Goal: Transaction & Acquisition: Register for event/course

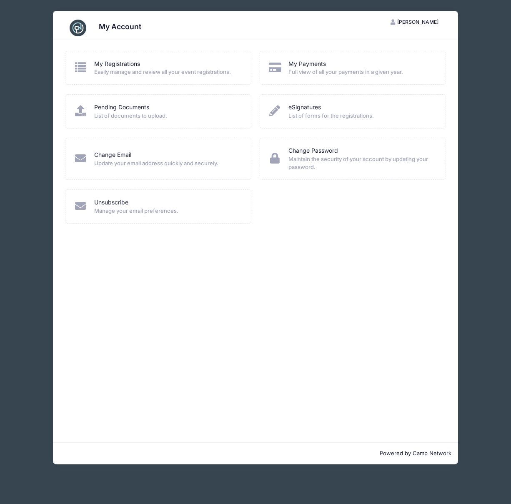
click at [145, 60] on div "My Registrations" at bounding box center [167, 64] width 146 height 9
click at [112, 62] on link "My Registrations" at bounding box center [117, 64] width 46 height 9
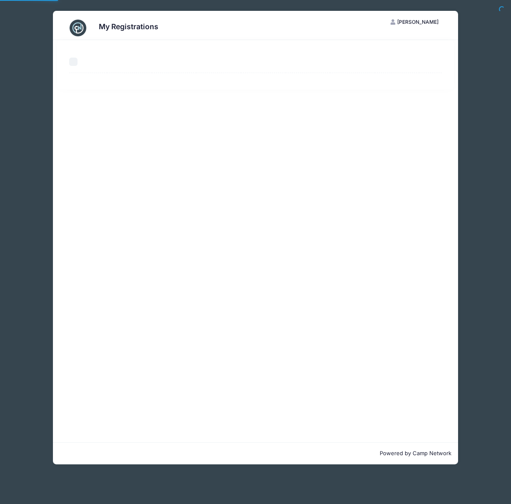
select select "50"
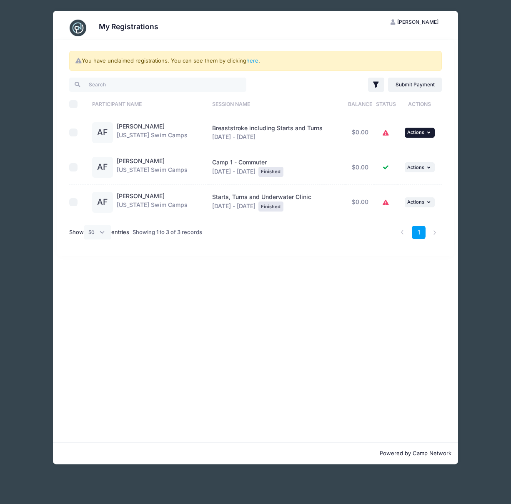
click at [412, 134] on span "Actions" at bounding box center [415, 132] width 17 height 6
click at [314, 255] on div "You have unclaimed registrations. You can see them by clicking here . Filter Fi…" at bounding box center [255, 148] width 397 height 216
click at [252, 60] on link "here" at bounding box center [252, 60] width 12 height 7
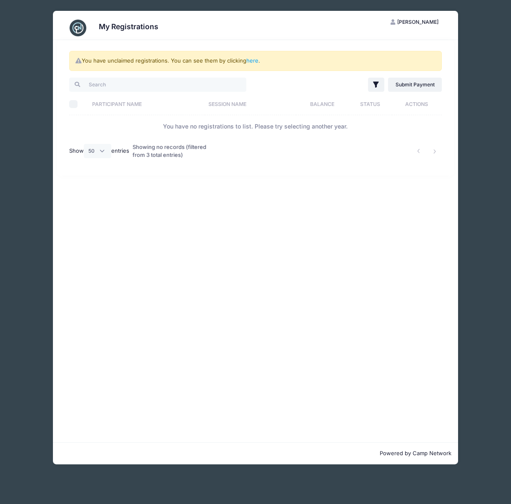
click at [155, 152] on div "Showing no records (filtered from 3 total entries)" at bounding box center [176, 151] width 87 height 27
click at [199, 150] on div "Showing no records (filtered from 3 total entries)" at bounding box center [176, 151] width 87 height 27
click at [257, 60] on link "here" at bounding box center [252, 60] width 12 height 7
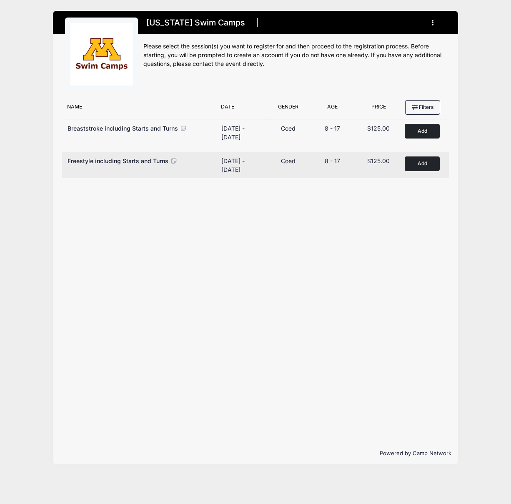
click at [417, 167] on button "Add to Cart" at bounding box center [422, 163] width 35 height 15
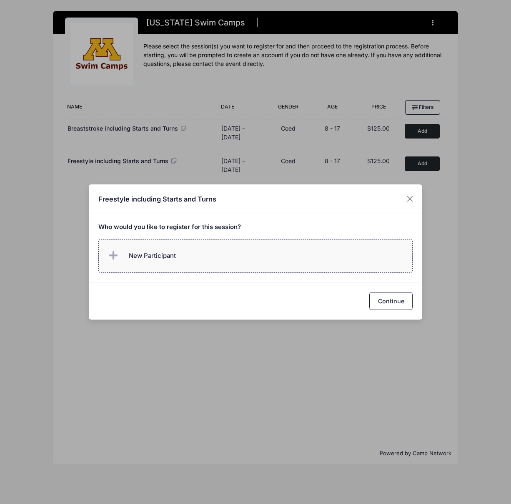
click at [148, 254] on span "New Participant" at bounding box center [152, 255] width 47 height 9
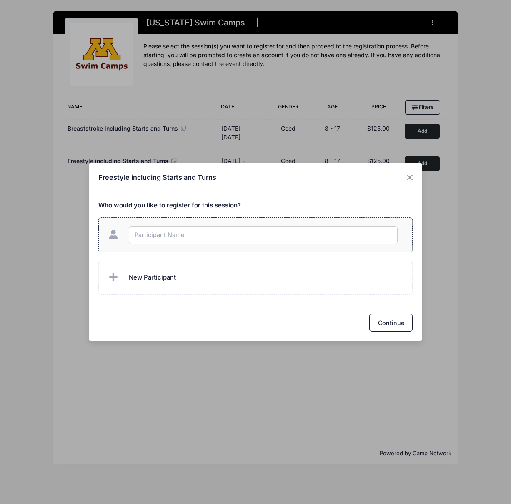
click at [168, 234] on input "text" at bounding box center [263, 235] width 269 height 18
type input "Ashley Folkestad"
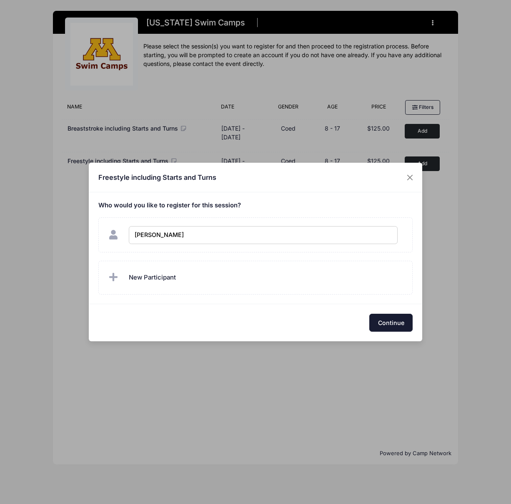
click at [383, 324] on button "Continue" at bounding box center [391, 323] width 43 height 18
checkbox input "true"
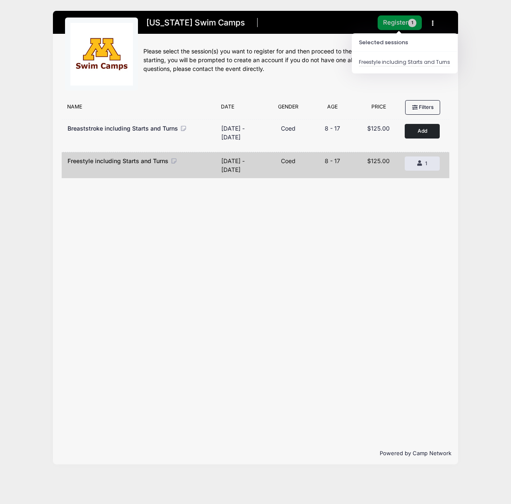
click at [391, 24] on button "Register 1" at bounding box center [400, 22] width 44 height 15
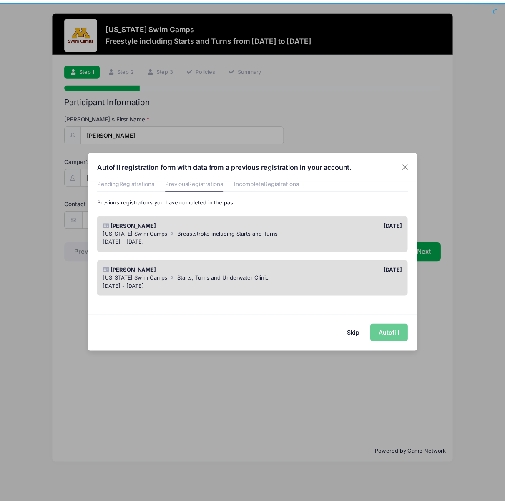
scroll to position [42, 0]
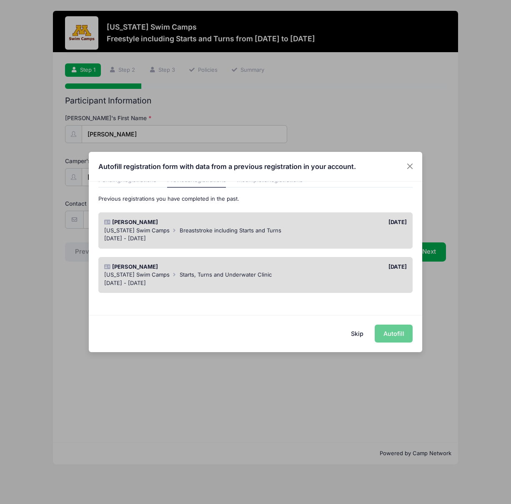
click at [338, 328] on div "Skip Autofill" at bounding box center [256, 333] width 334 height 37
click at [284, 227] on div "Minnesota Swim Camps Breaststroke including Starts and Turns" at bounding box center [255, 230] width 303 height 8
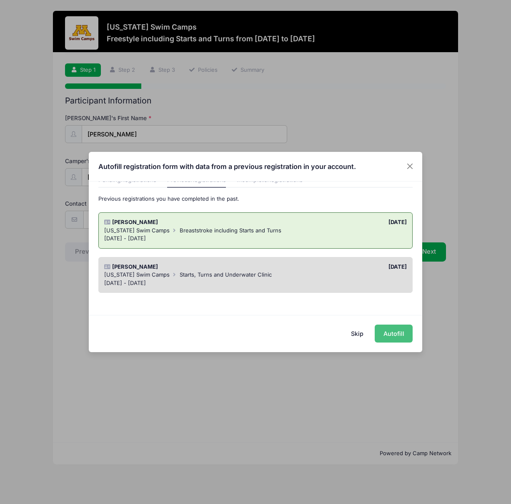
click at [398, 334] on button "Autofill" at bounding box center [394, 333] width 38 height 18
type input "heather.folkestad@gmail.com"
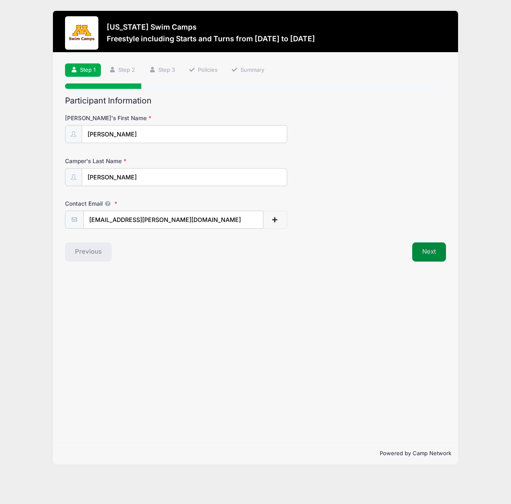
click at [435, 252] on button "Next" at bounding box center [429, 251] width 34 height 19
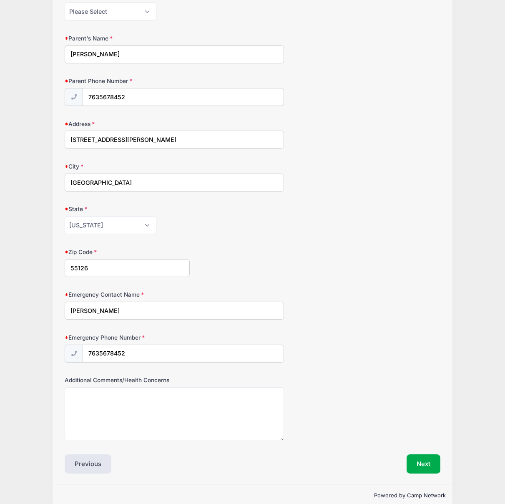
scroll to position [221, 0]
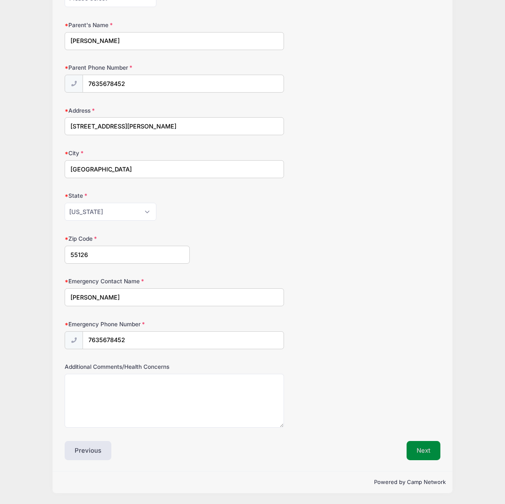
click at [423, 449] on button "Next" at bounding box center [424, 450] width 34 height 19
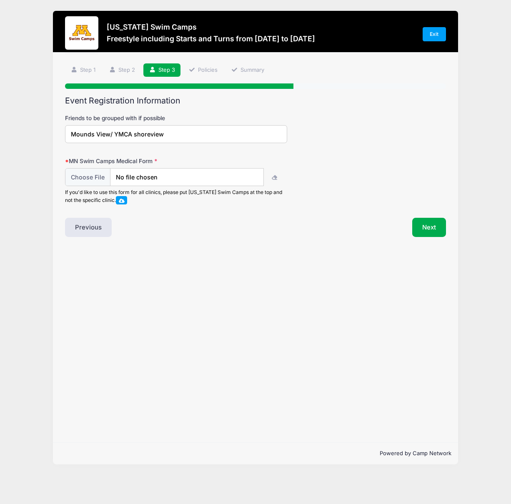
scroll to position [0, 0]
click at [81, 179] on input "file" at bounding box center [164, 177] width 198 height 18
click at [83, 179] on input "file" at bounding box center [164, 177] width 198 height 18
type input "C:\fakepath\Minnesota Swim Camp_Folkestad, A.pdf"
click at [430, 233] on button "Next" at bounding box center [429, 227] width 34 height 19
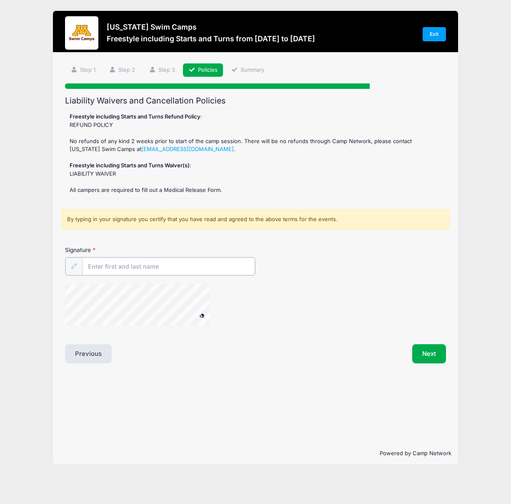
click at [162, 266] on input "Signature" at bounding box center [168, 266] width 173 height 18
type input "H"
type input "Heather Folkestad"
click at [422, 348] on button "Next" at bounding box center [429, 352] width 34 height 19
click at [428, 350] on button "Next" at bounding box center [429, 352] width 34 height 19
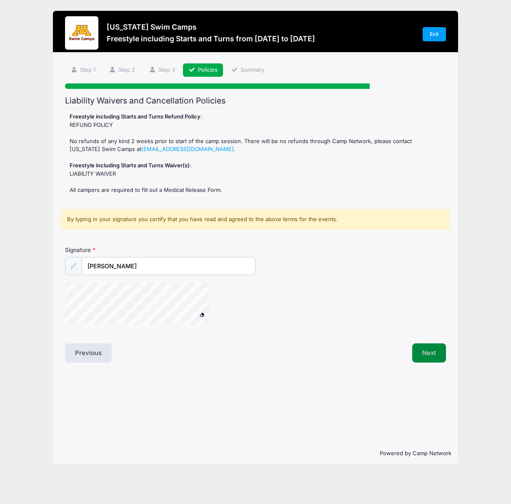
click at [431, 352] on button "Next" at bounding box center [429, 352] width 34 height 19
click at [148, 217] on div "By typing in your signature you certify that you have read and agreed to the ab…" at bounding box center [255, 219] width 389 height 20
click at [141, 191] on div "Freestyle including Starts and Turns Refund Policy : REFUND POLICY No refunds o…" at bounding box center [256, 153] width 380 height 81
click at [427, 354] on button "Next" at bounding box center [429, 352] width 34 height 19
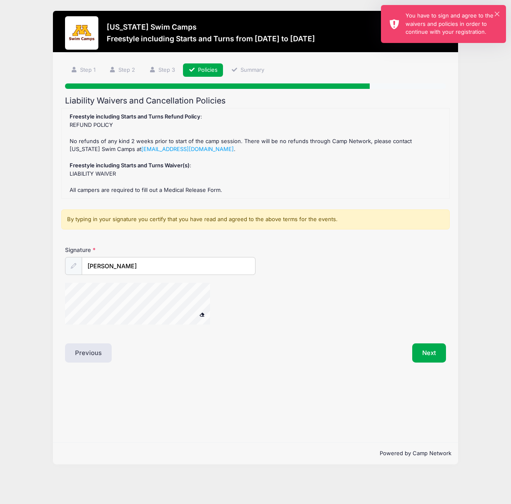
click at [435, 27] on div "You have to sign and agree to the waivers and policies in order to continue wit…" at bounding box center [453, 24] width 94 height 25
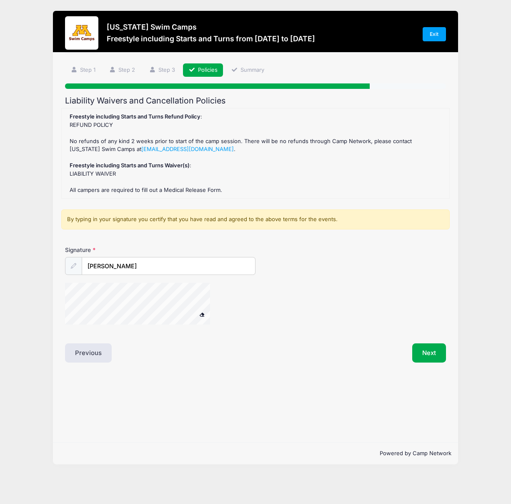
click at [123, 173] on div "Freestyle including Starts and Turns Refund Policy : REFUND POLICY No refunds o…" at bounding box center [256, 153] width 380 height 81
click at [432, 353] on button "Next" at bounding box center [429, 352] width 34 height 19
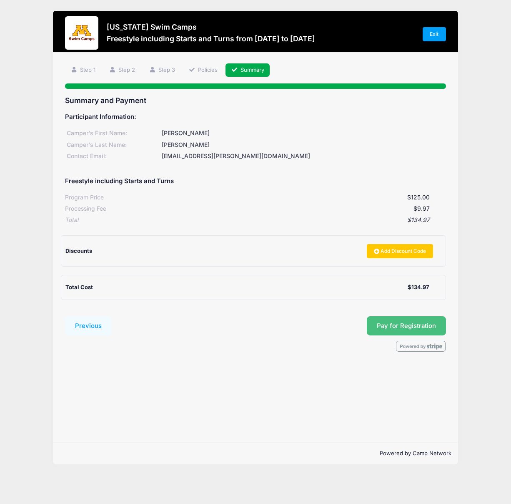
click at [406, 324] on span "Pay for Registration" at bounding box center [406, 326] width 59 height 8
